Goal: Transaction & Acquisition: Download file/media

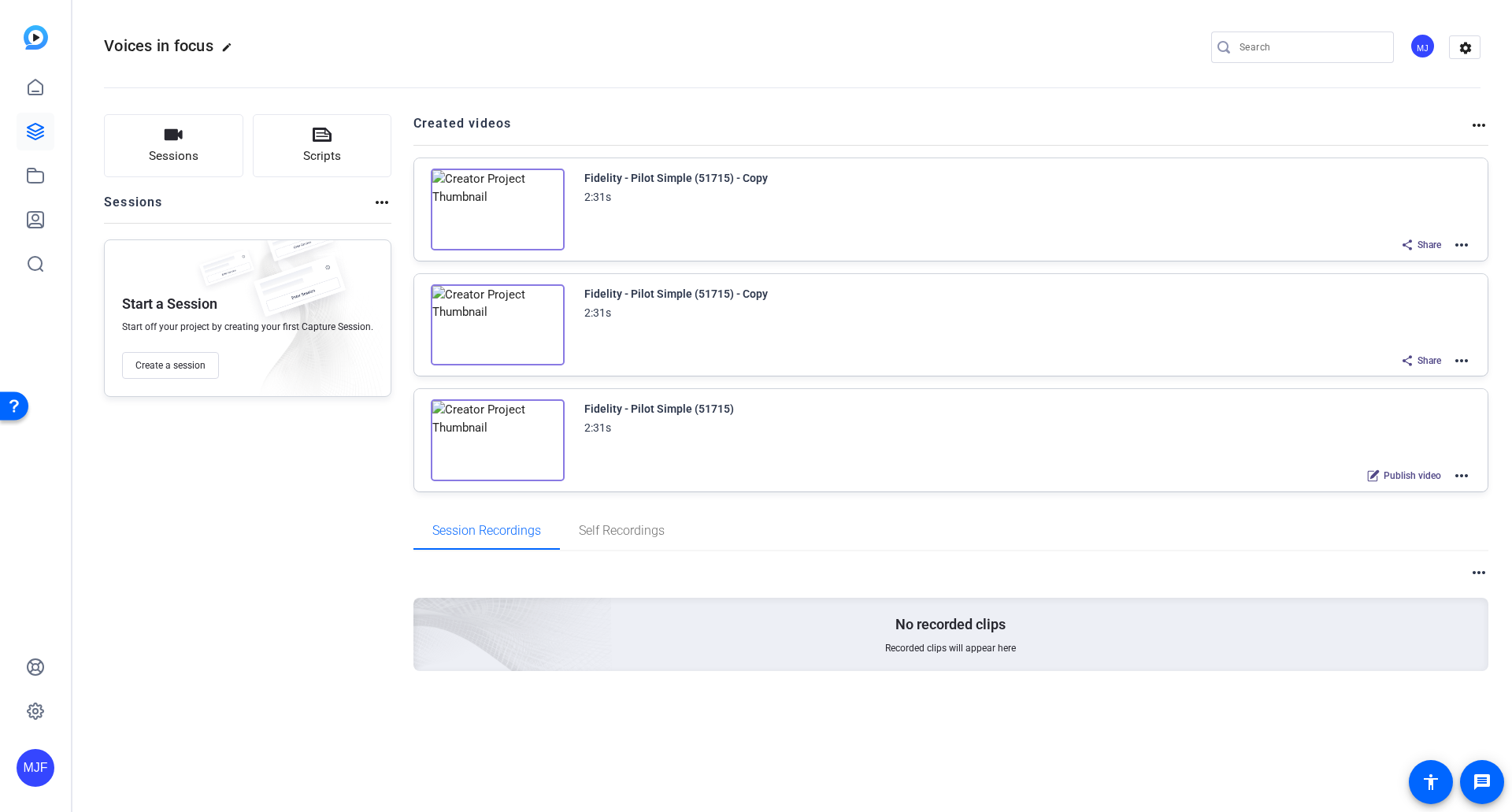
click at [1464, 236] on mat-icon "more_horiz" at bounding box center [1461, 245] width 19 height 19
click at [1426, 267] on span "Edit in Creator" at bounding box center [1403, 264] width 110 height 19
click at [38, 178] on icon at bounding box center [36, 176] width 19 height 19
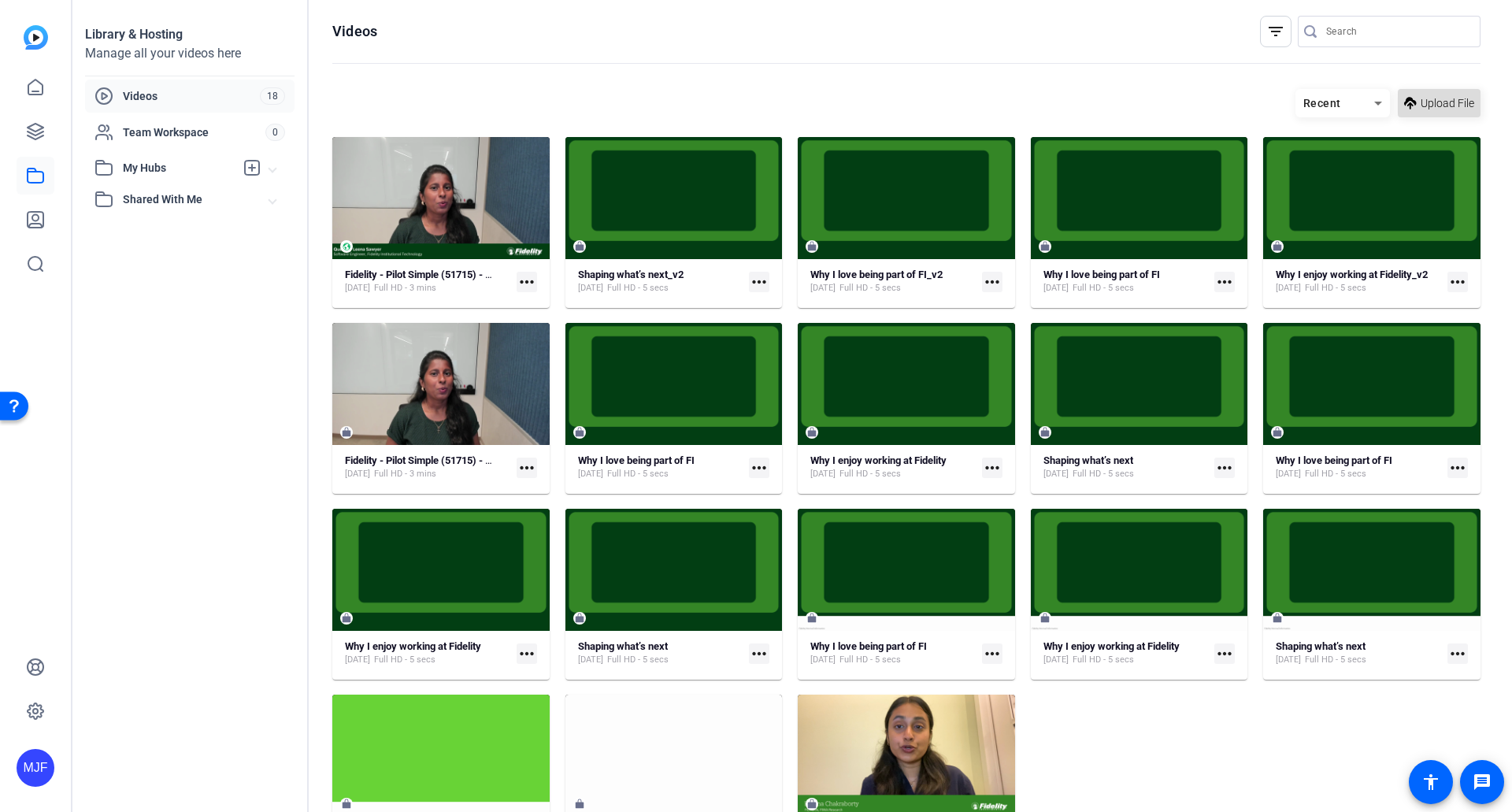
click at [1439, 104] on span "Upload File" at bounding box center [1447, 104] width 53 height 17
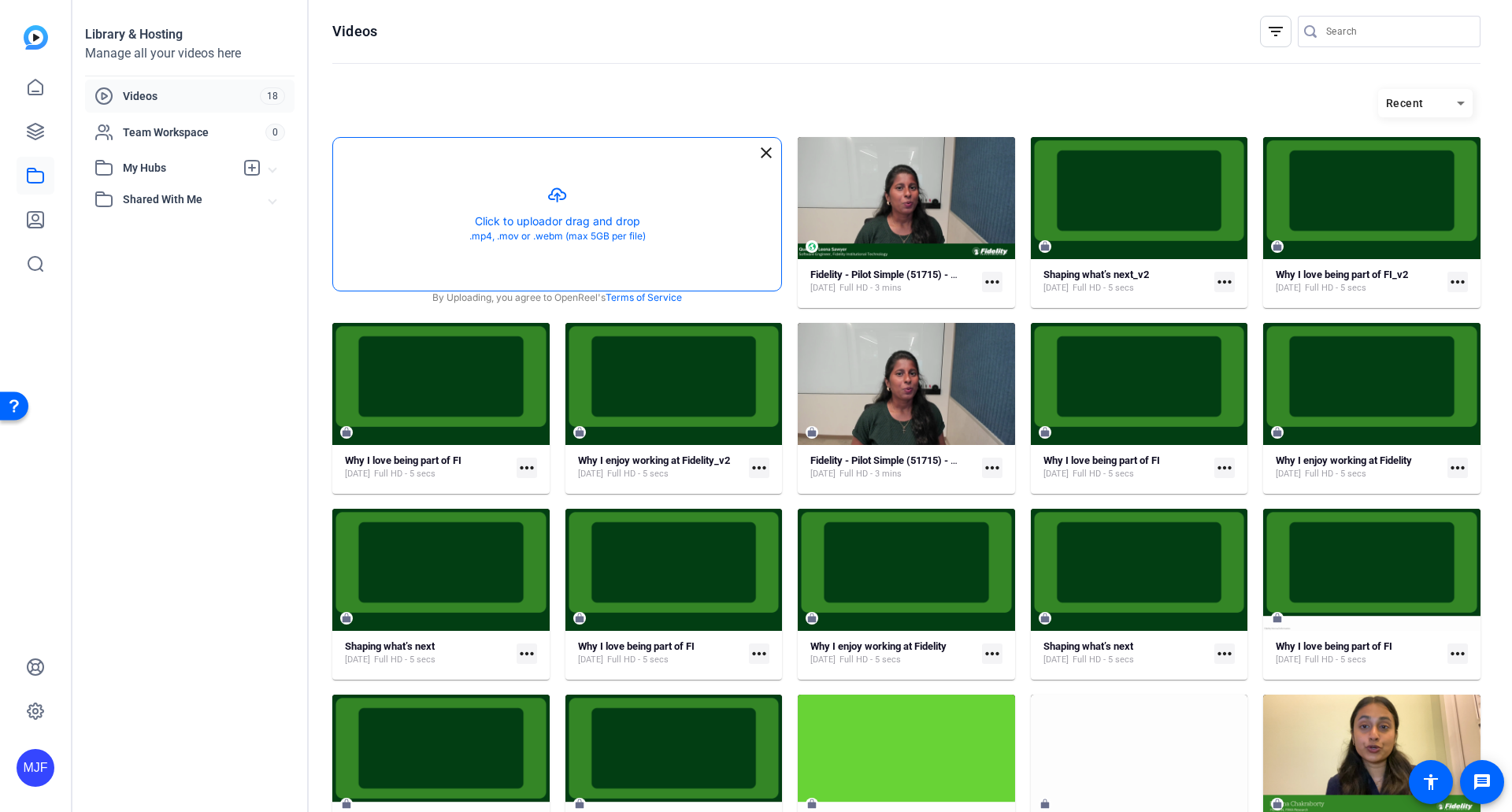
click at [625, 239] on button "button" at bounding box center [557, 214] width 448 height 153
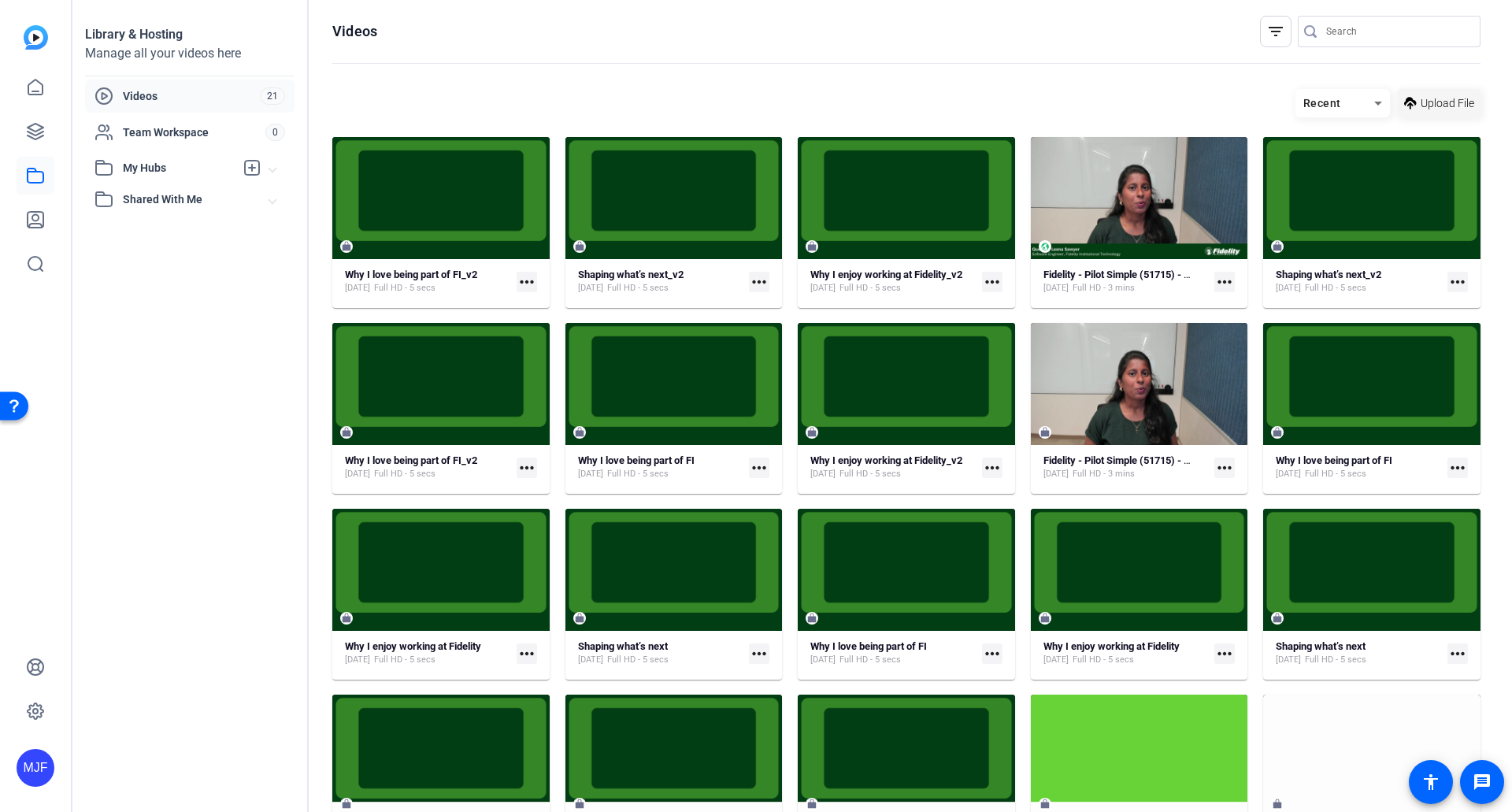
click at [1450, 106] on span "Upload File" at bounding box center [1447, 104] width 53 height 17
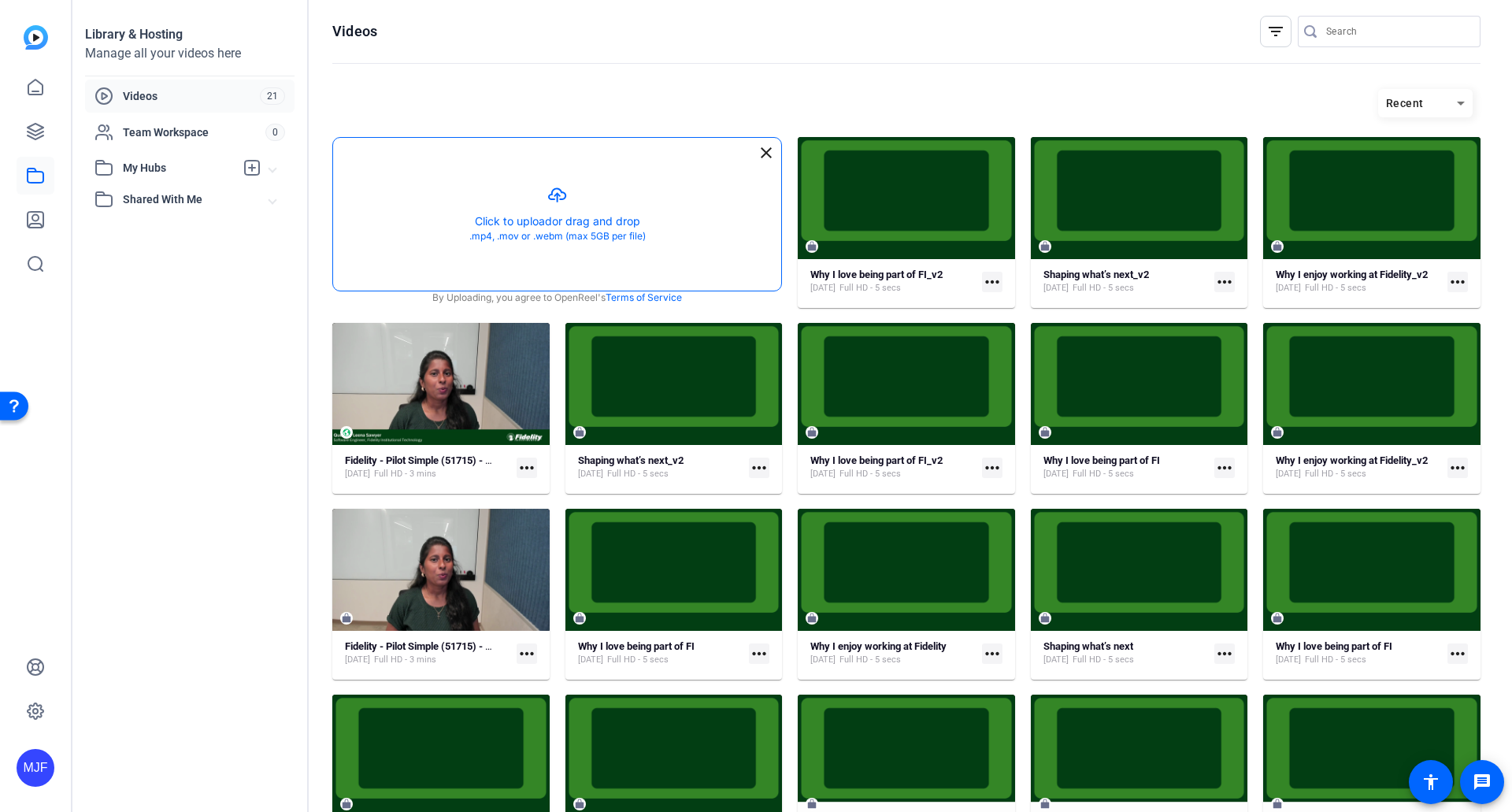
click at [505, 260] on button "button" at bounding box center [557, 214] width 448 height 153
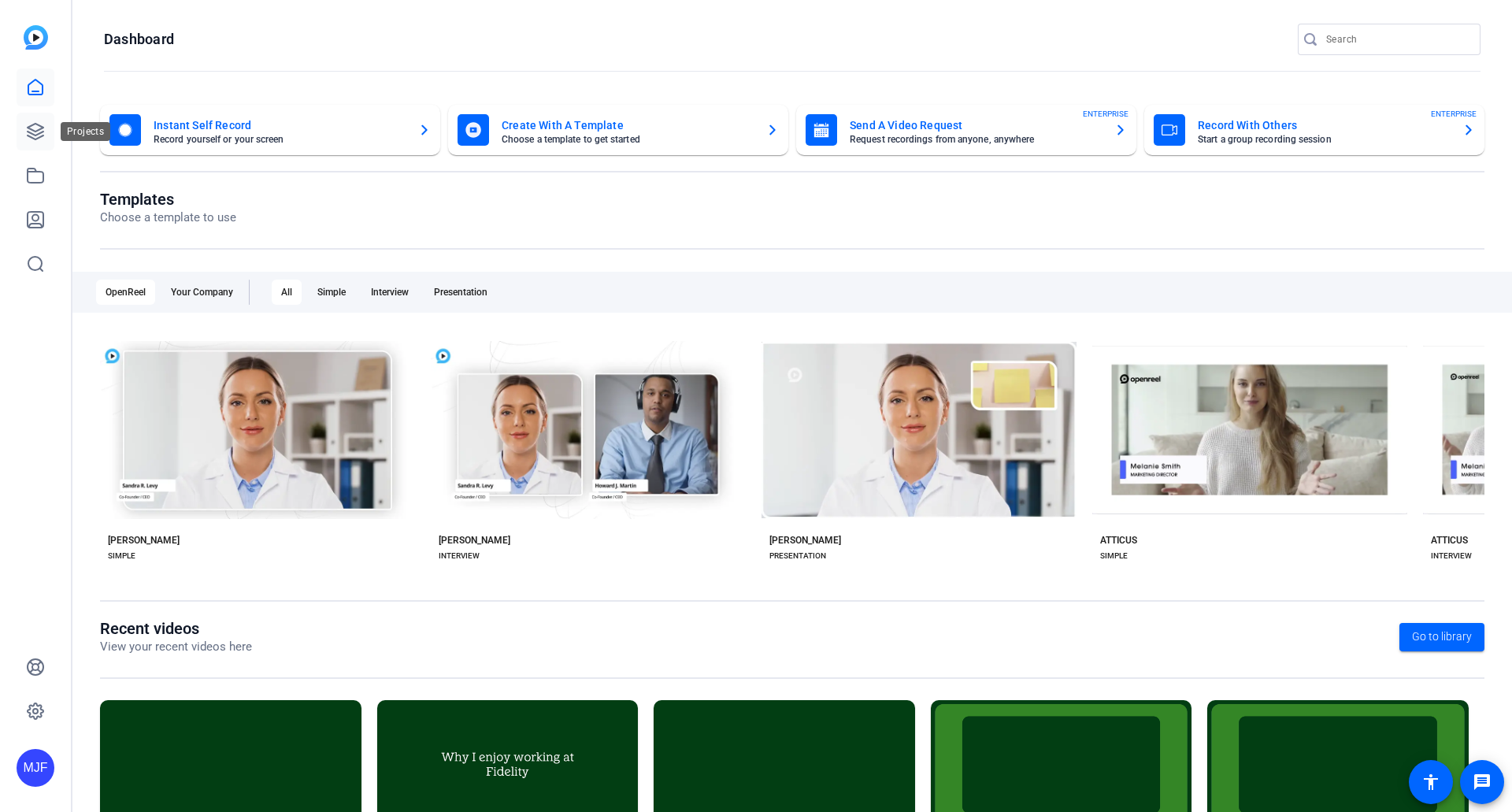
click at [26, 140] on icon at bounding box center [36, 131] width 19 height 19
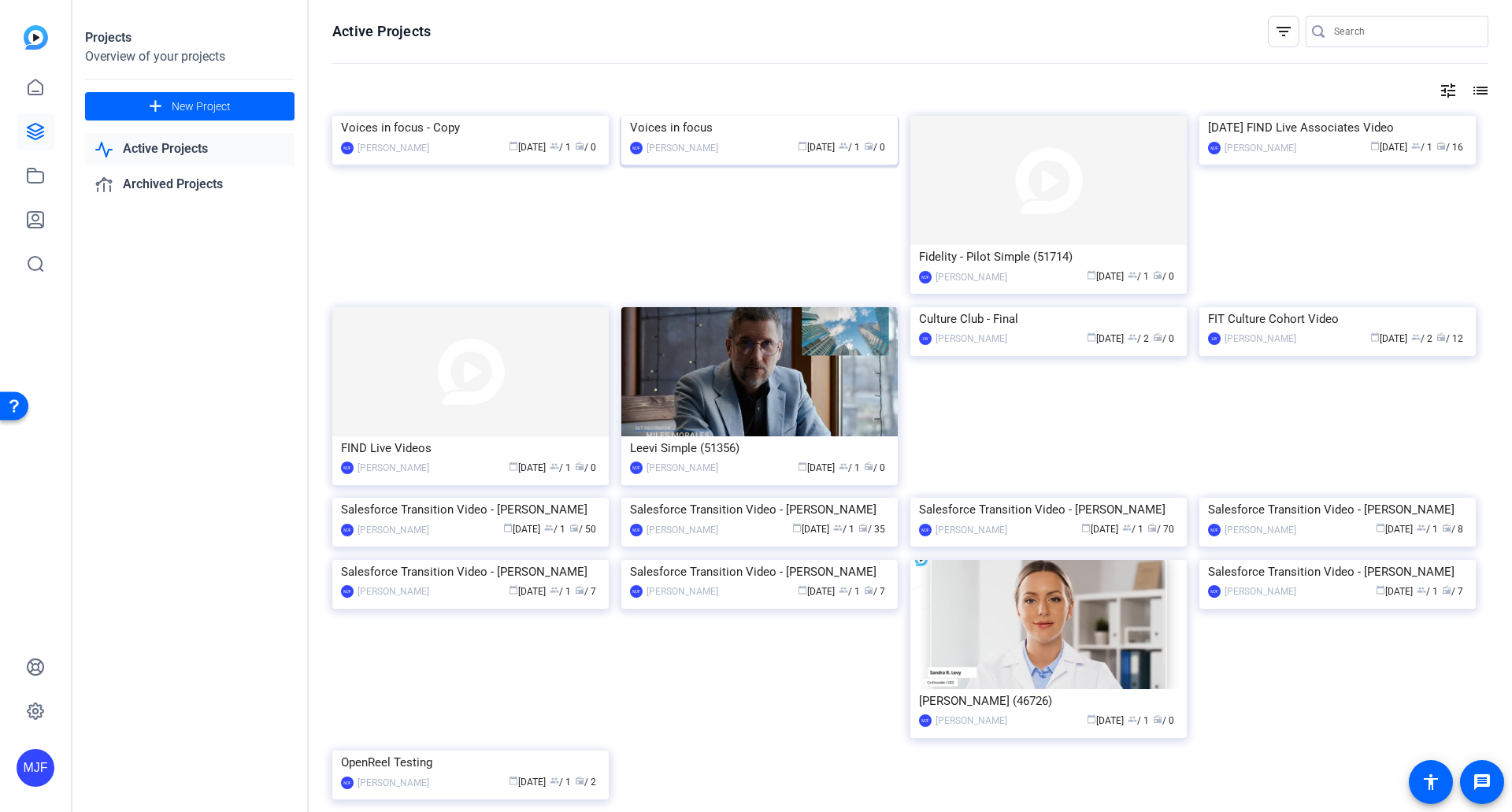
click at [678, 140] on div "Voices in focus" at bounding box center [759, 127] width 259 height 23
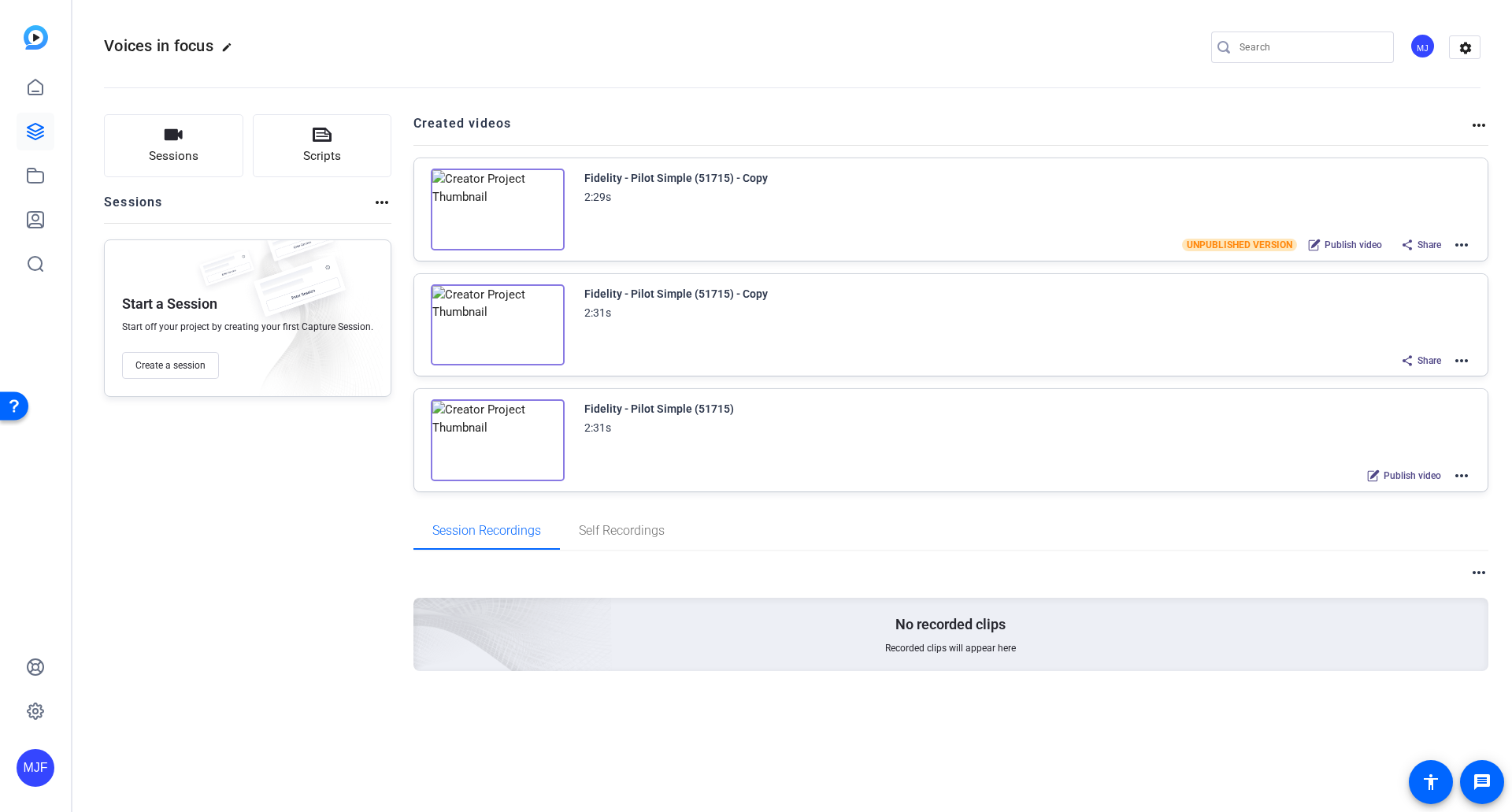
click at [1455, 247] on mat-icon "more_horiz" at bounding box center [1461, 245] width 19 height 19
click at [1433, 262] on span "Edit in Creator" at bounding box center [1403, 264] width 110 height 19
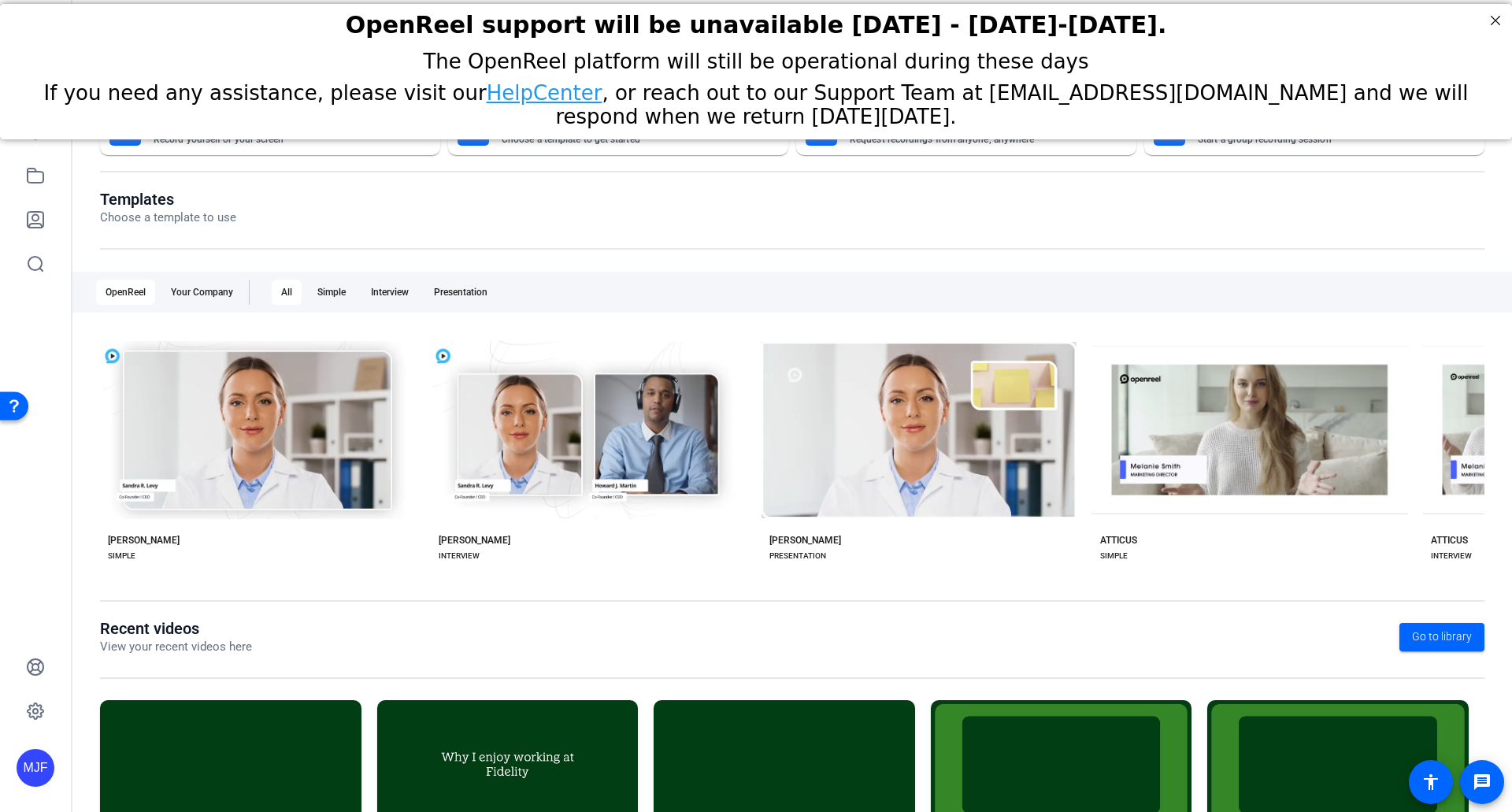
click at [34, 139] on div "OpenReel support will be unavailable Thursday - Friday, October 16th-17th. The …" at bounding box center [756, 71] width 1512 height 135
click at [1506, 22] on div "OpenReel support will be unavailable Thursday - Friday, October 16th-17th." at bounding box center [756, 24] width 1512 height 43
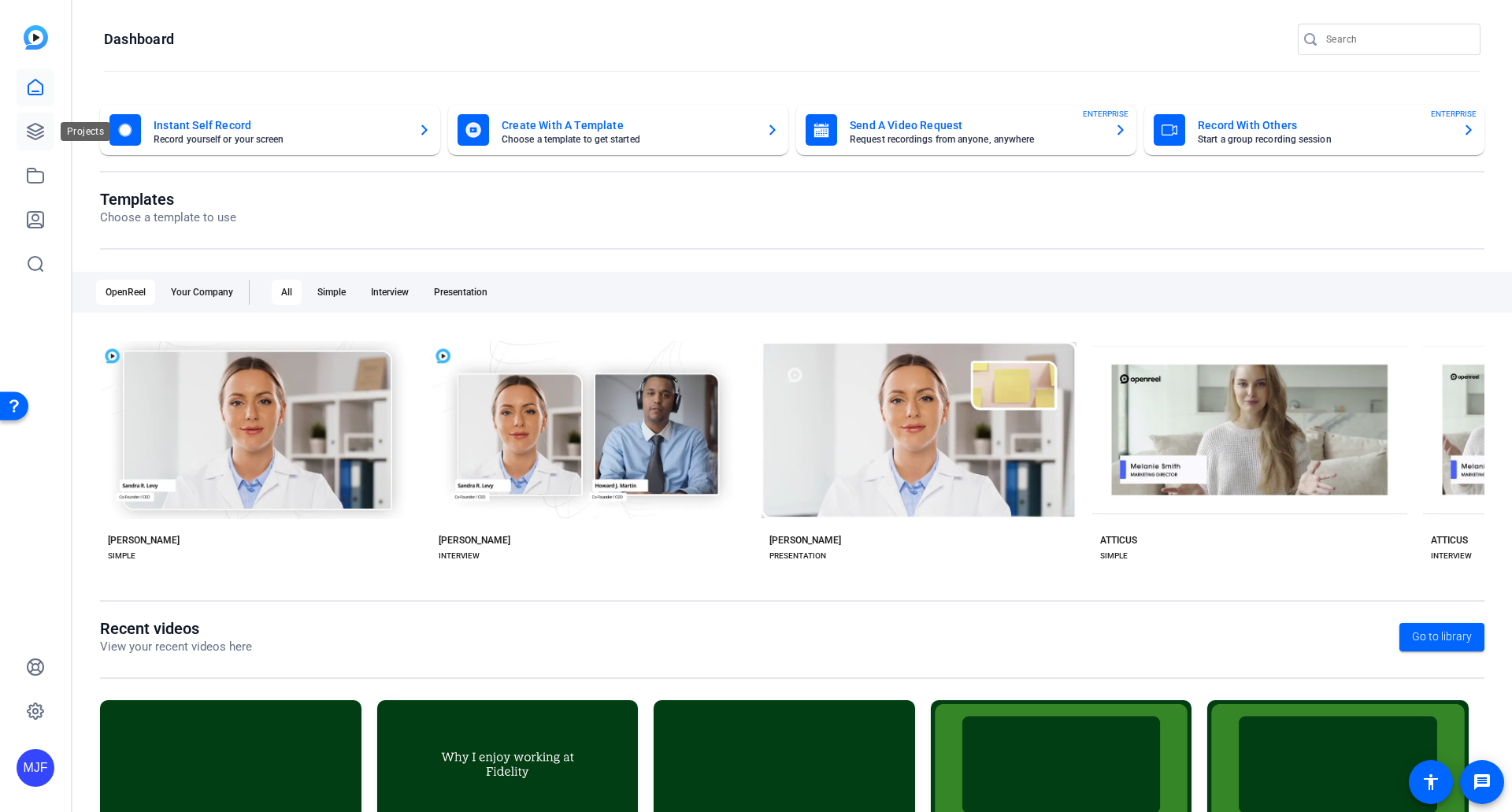
click at [30, 143] on link at bounding box center [36, 131] width 38 height 38
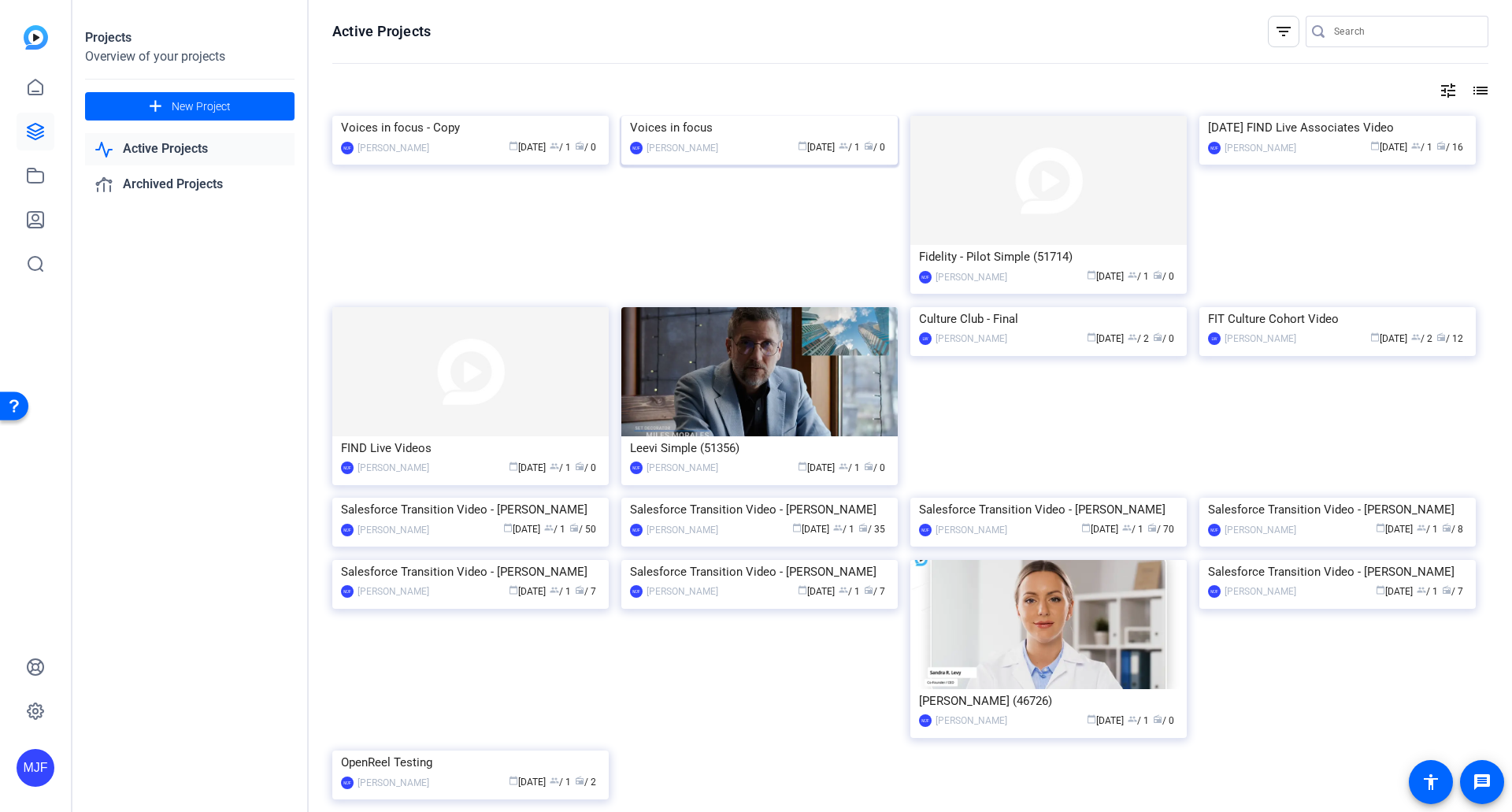
click at [640, 140] on div "Voices in focus" at bounding box center [759, 127] width 259 height 23
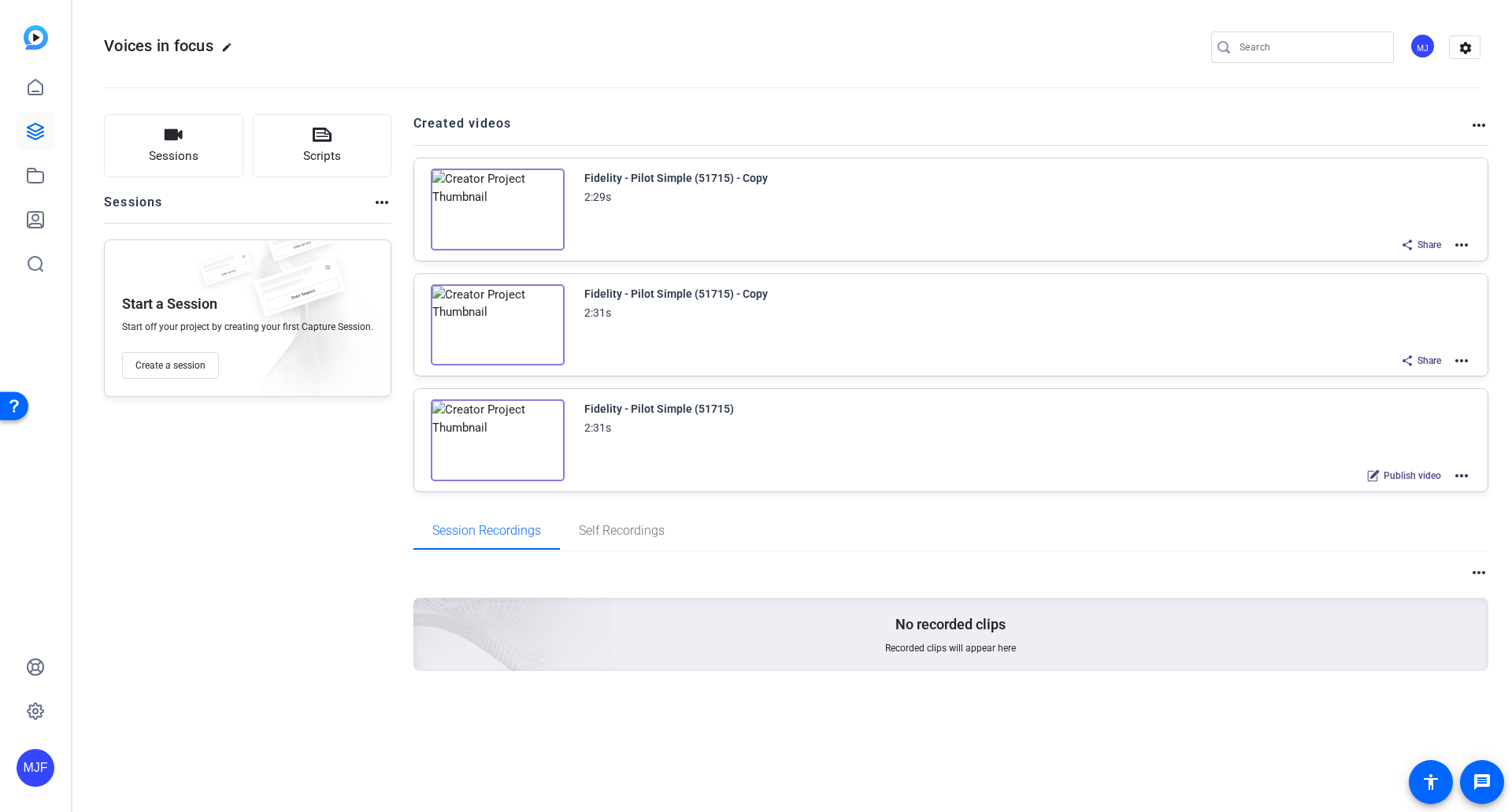
click at [467, 213] on img at bounding box center [497, 209] width 134 height 82
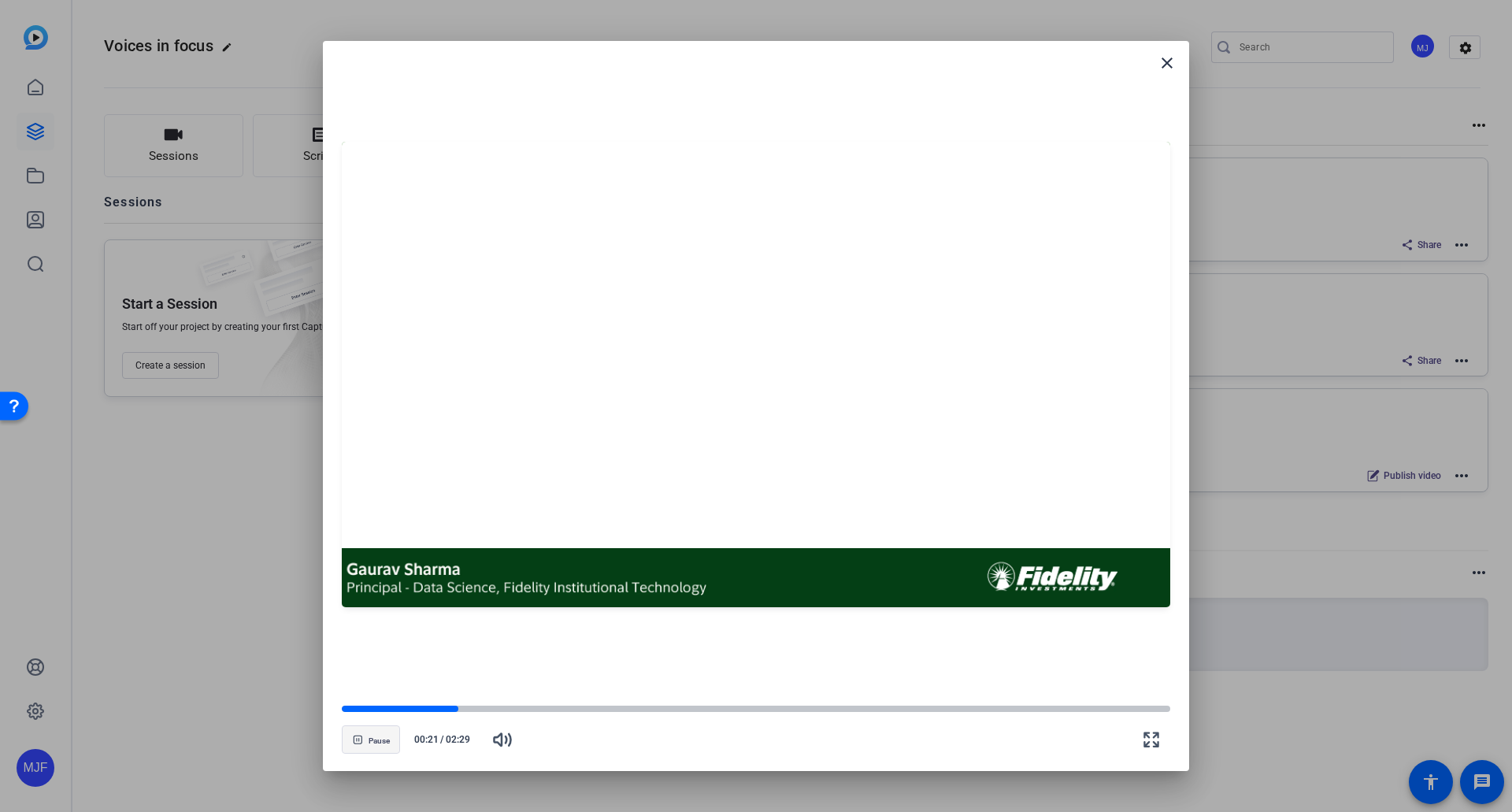
click at [384, 743] on span "Pause" at bounding box center [379, 741] width 22 height 9
click at [1162, 61] on mat-icon "close" at bounding box center [1167, 63] width 19 height 19
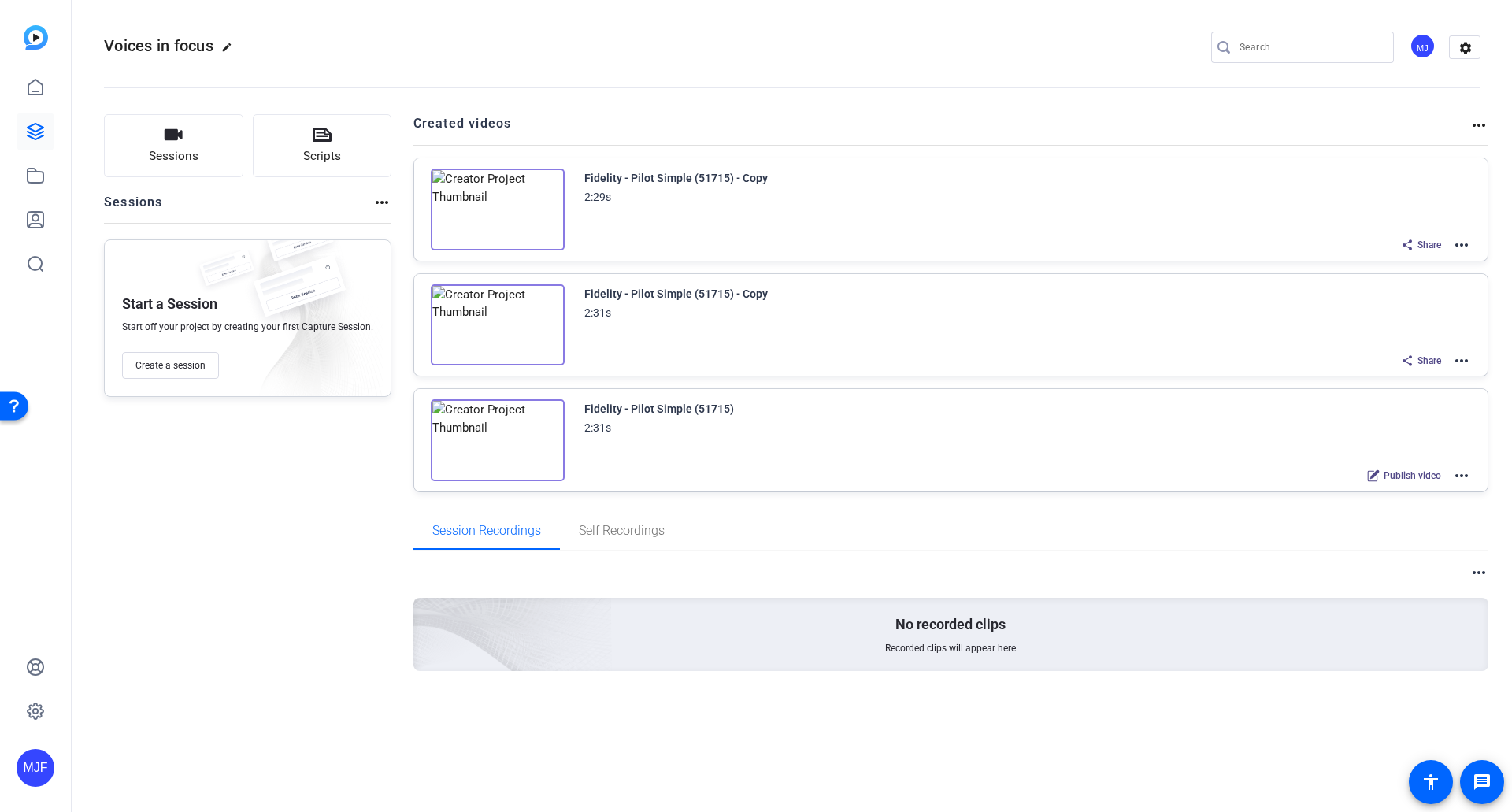
click at [1456, 240] on mat-icon "more_horiz" at bounding box center [1461, 245] width 19 height 19
click at [1380, 377] on span "Download Video" at bounding box center [1403, 382] width 110 height 19
